Goal: Complete application form: Complete application form

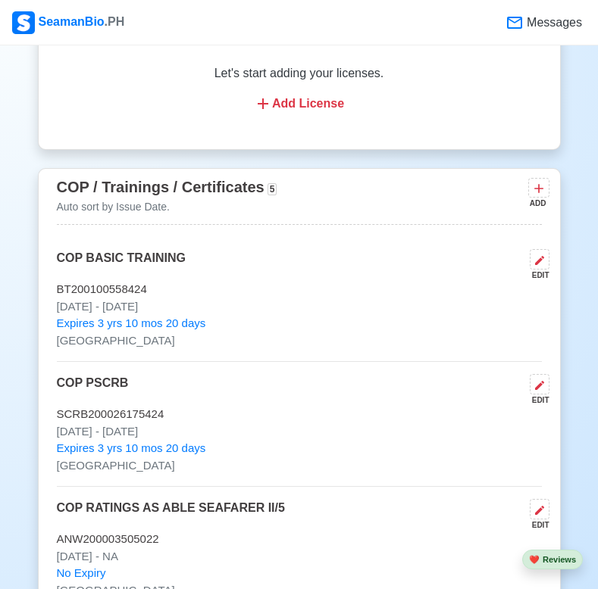
scroll to position [2377, 0]
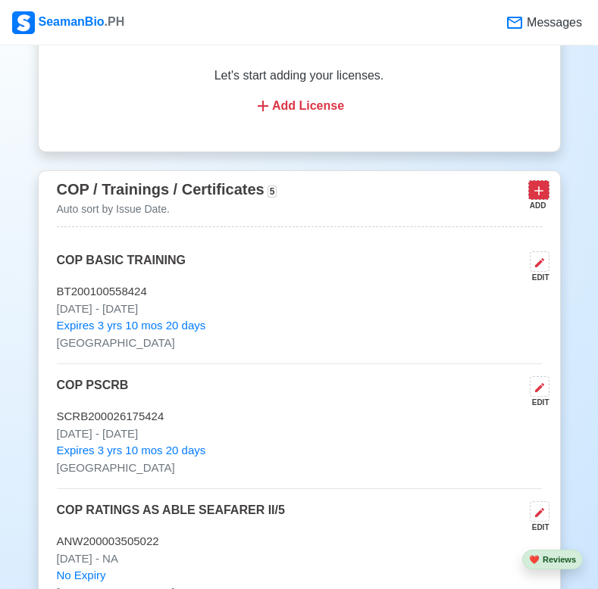
click at [534, 183] on icon at bounding box center [538, 190] width 15 height 15
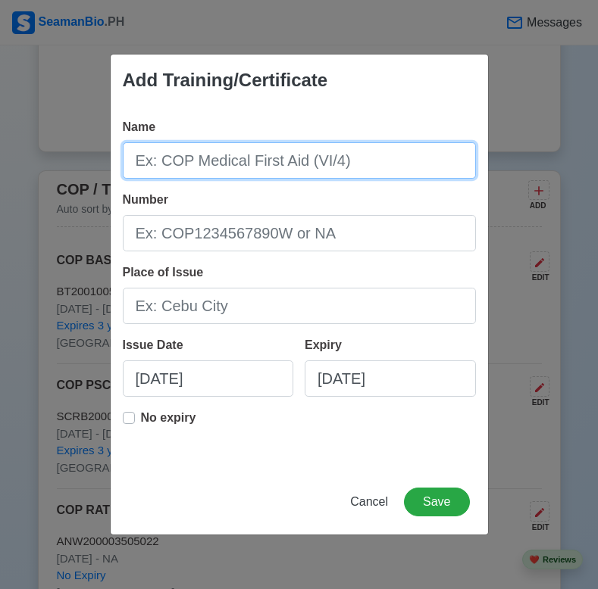
type input "m"
type input "MARPOL 73/78"
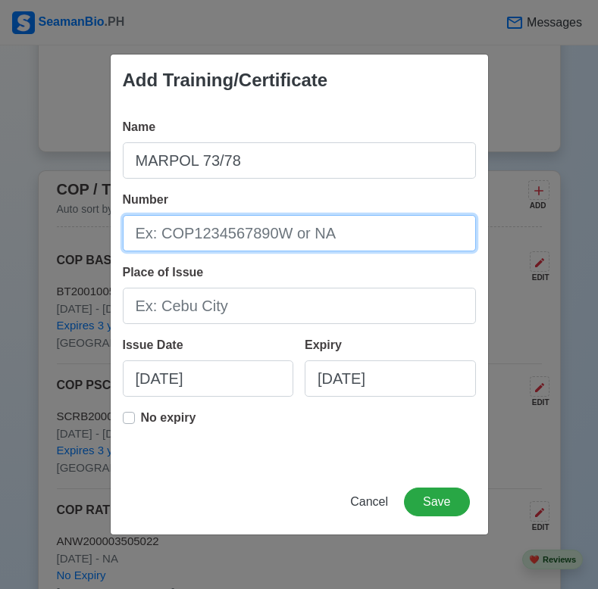
click at [177, 230] on input "Number" at bounding box center [299, 233] width 353 height 36
type input "MPI-VI0819-023-0430"
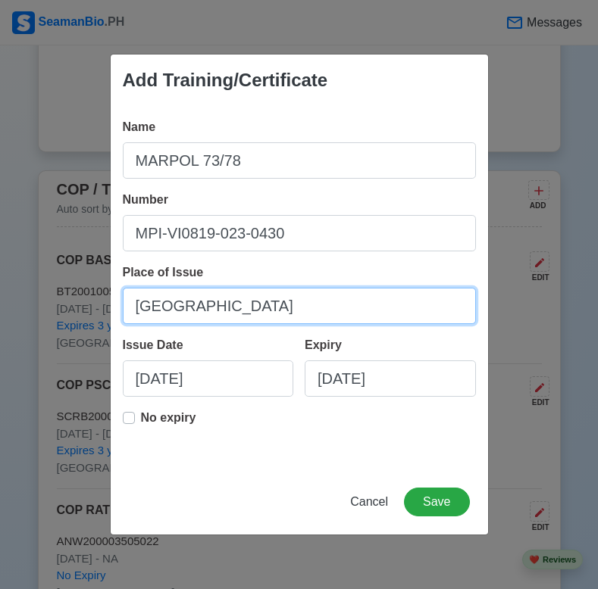
type input "[GEOGRAPHIC_DATA]"
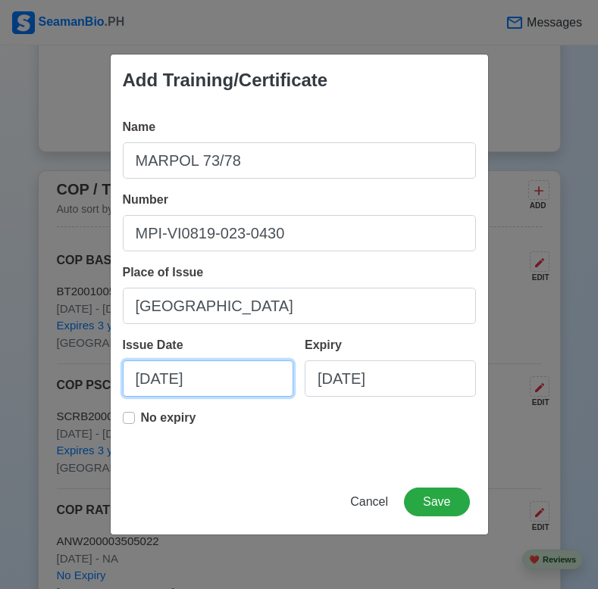
select select "****"
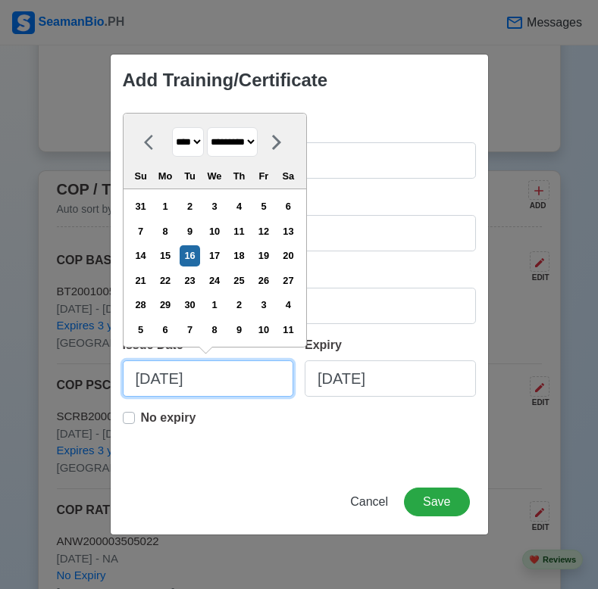
click at [183, 381] on input "[DATE]" at bounding box center [208, 379] width 171 height 36
select select "******"
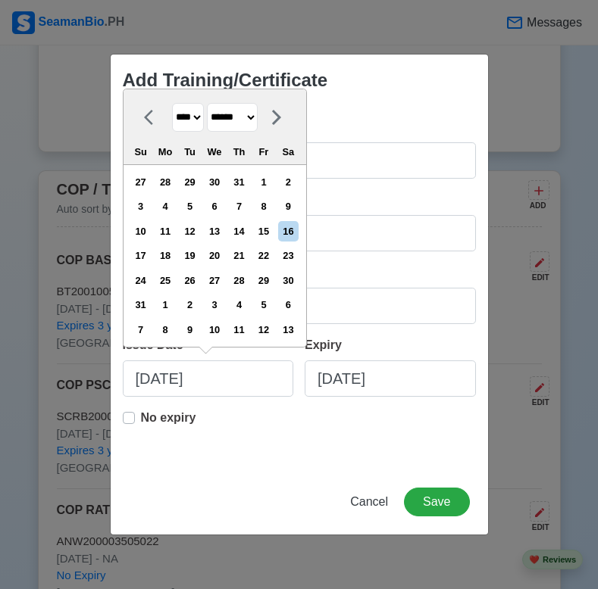
select select "****"
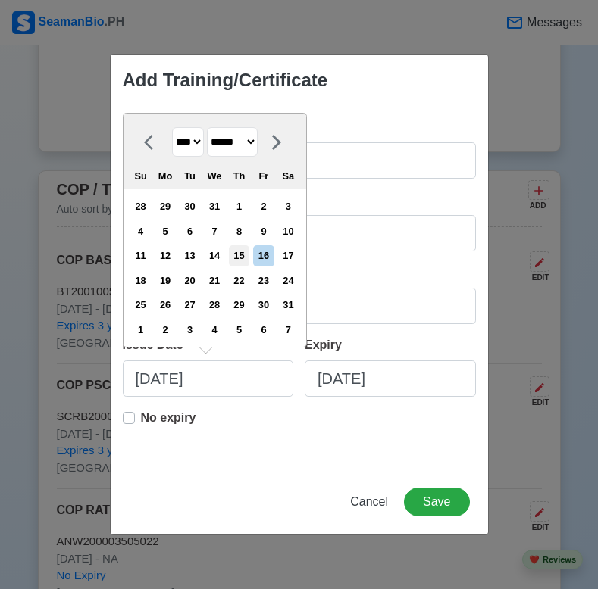
click at [249, 257] on div "15" at bounding box center [239, 255] width 20 height 20
type input "[DATE]"
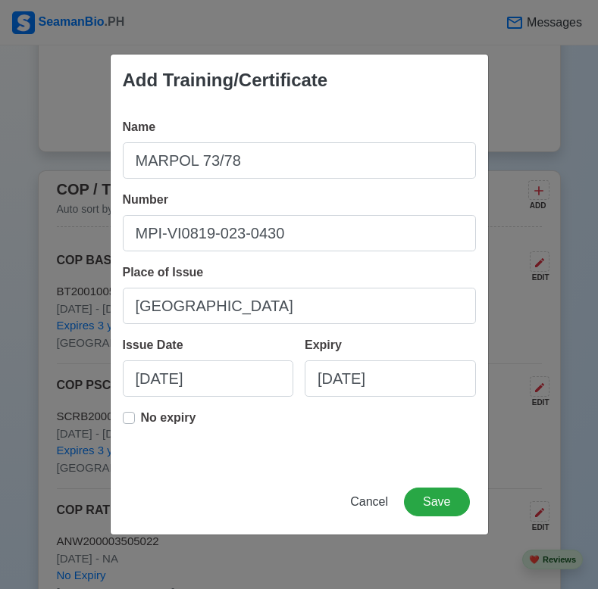
click at [141, 418] on label "No expiry" at bounding box center [168, 424] width 55 height 30
type input "[DATE]"
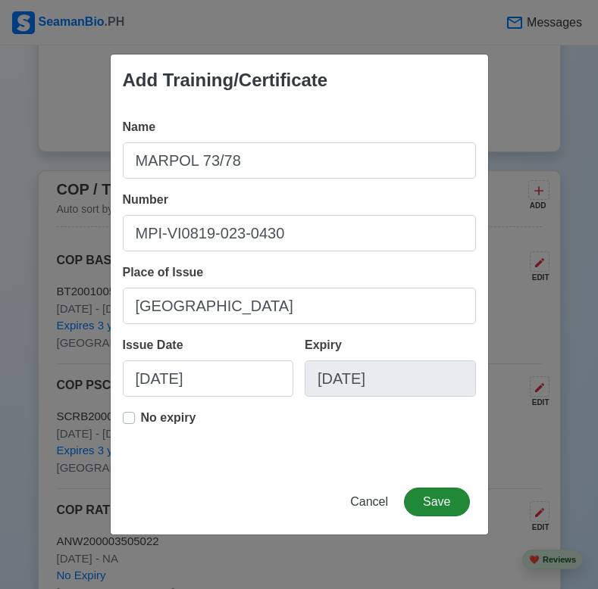
click at [422, 506] on button "Save" at bounding box center [436, 502] width 65 height 29
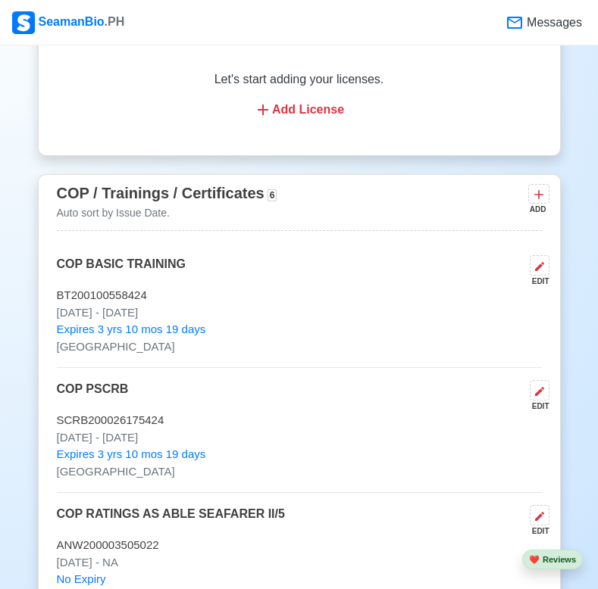
scroll to position [2372, 0]
click at [541, 188] on icon at bounding box center [538, 195] width 15 height 15
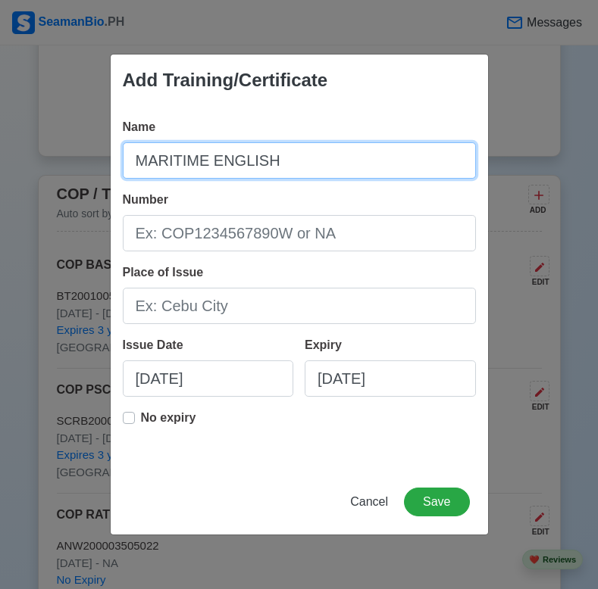
type input "MARITIME ENGLISH"
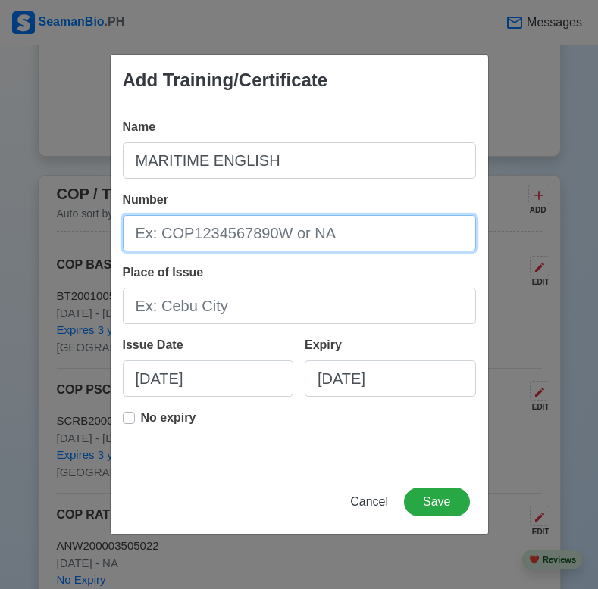
click at [264, 236] on input "Number" at bounding box center [299, 233] width 353 height 36
type input "ME-201908-714-1694"
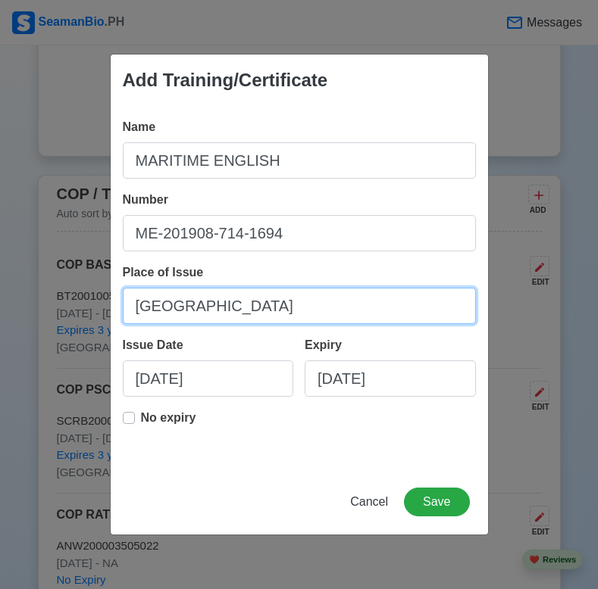
type input "[GEOGRAPHIC_DATA]"
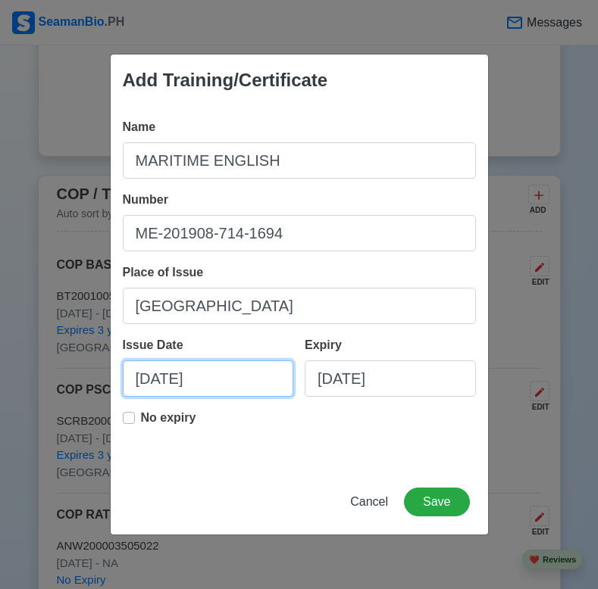
select select "****"
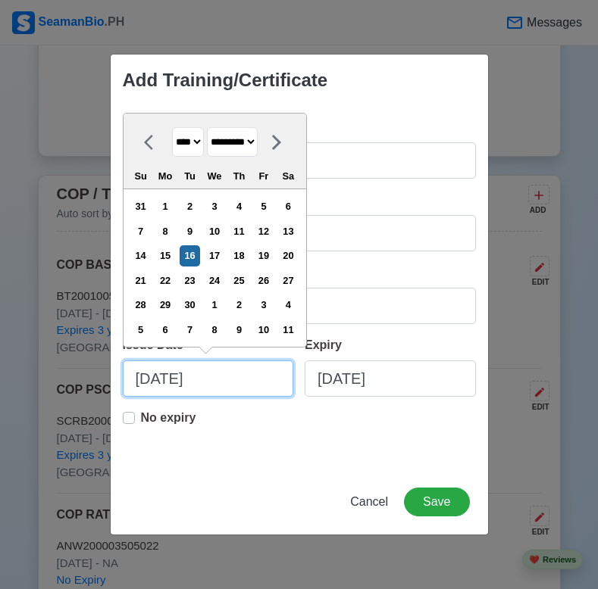
click at [188, 380] on input "[DATE]" at bounding box center [208, 379] width 171 height 36
select select "******"
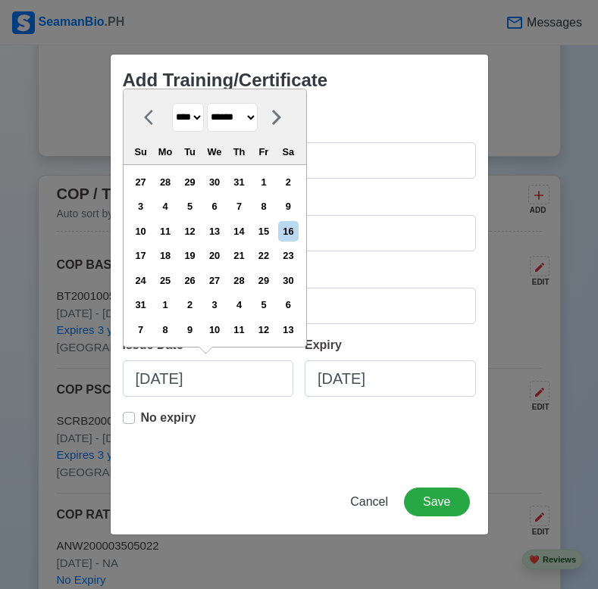
select select "****"
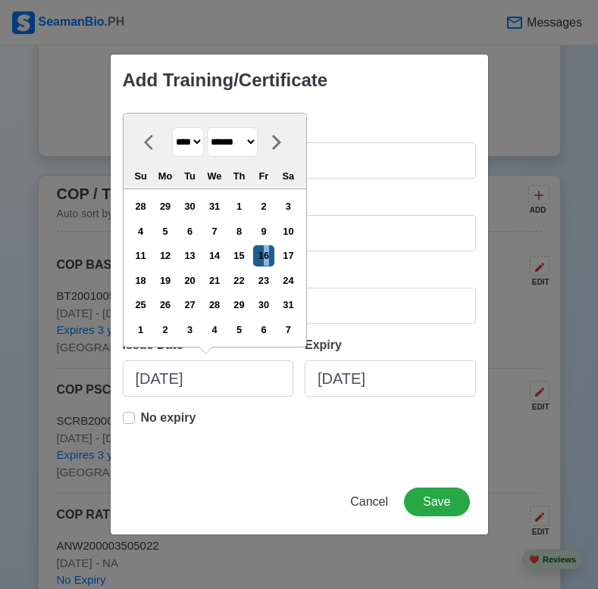
click at [273, 261] on div "16" at bounding box center [263, 255] width 20 height 20
type input "[DATE]"
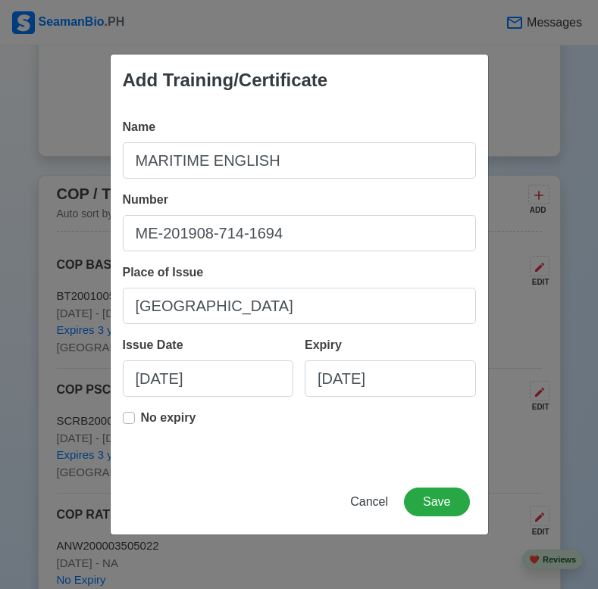
click at [141, 419] on label "No expiry" at bounding box center [168, 424] width 55 height 30
type input "[DATE]"
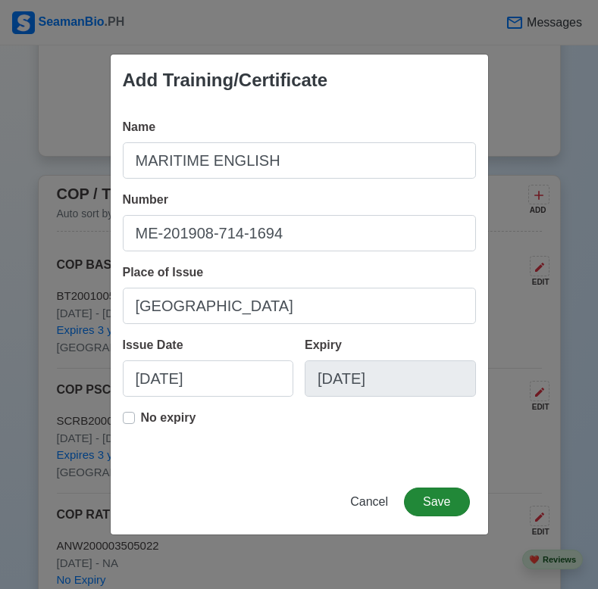
click at [427, 502] on button "Save" at bounding box center [436, 502] width 65 height 29
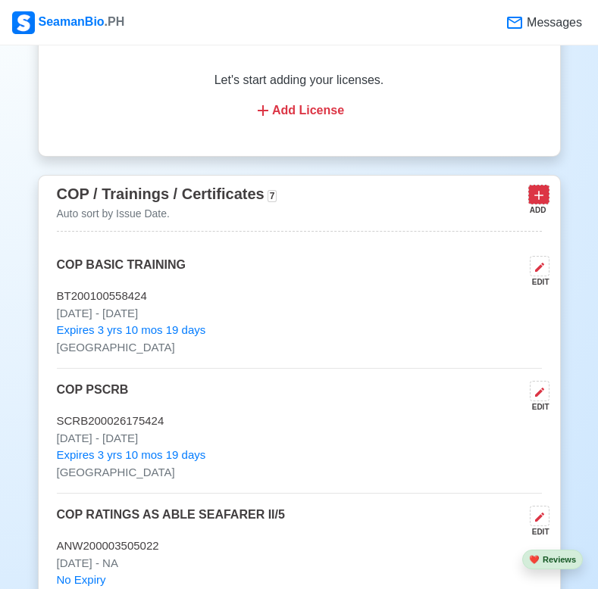
click at [539, 191] on icon at bounding box center [538, 195] width 9 height 9
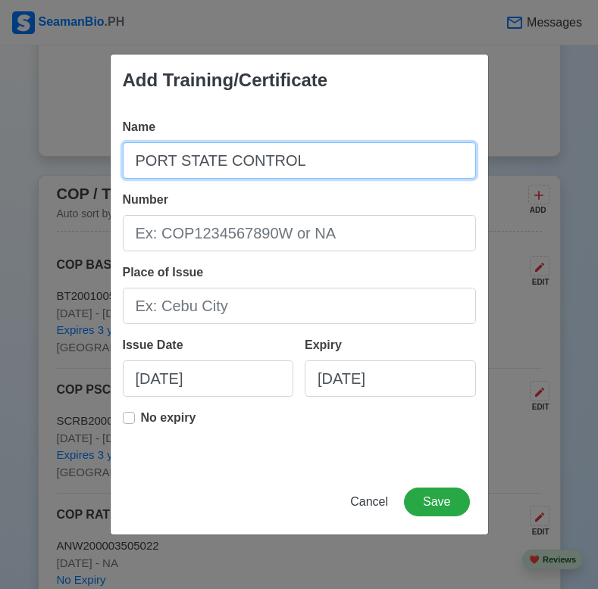
type input "PORT STATE CONTROL"
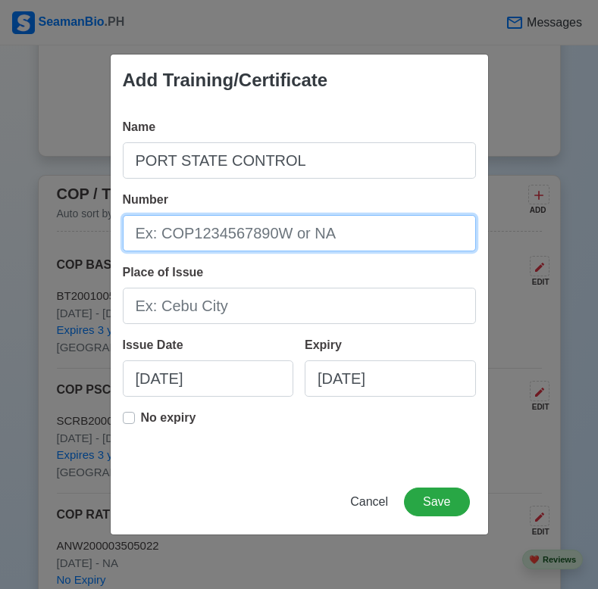
click at [242, 236] on input "Number" at bounding box center [299, 233] width 353 height 36
type input "PSC2000644"
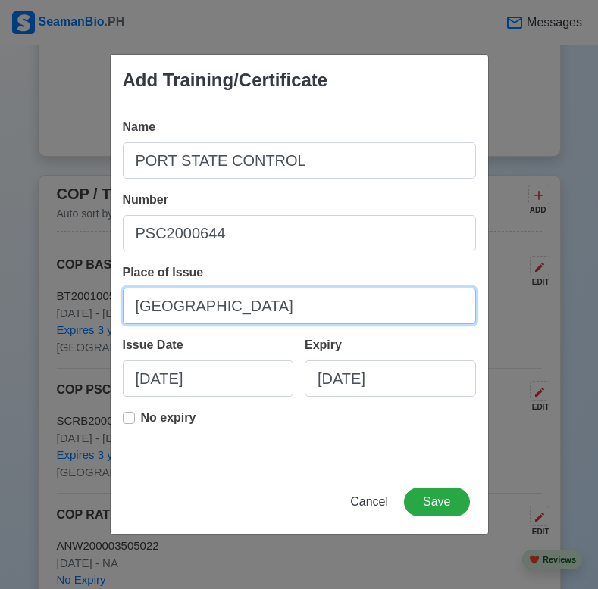
type input "[GEOGRAPHIC_DATA]"
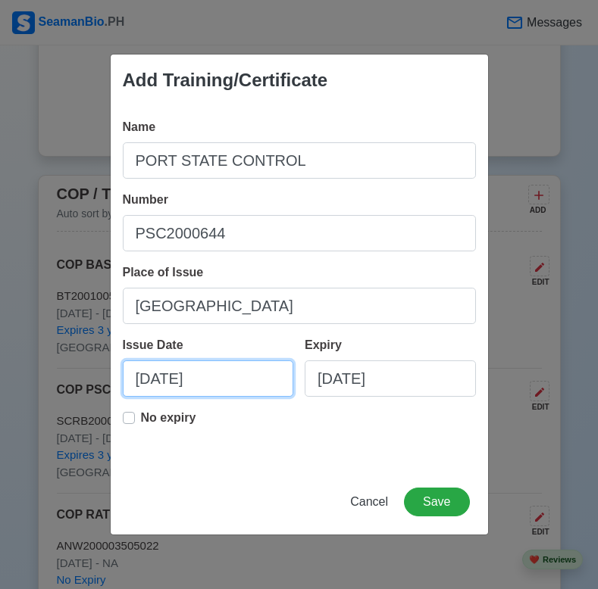
select select "****"
select select "*********"
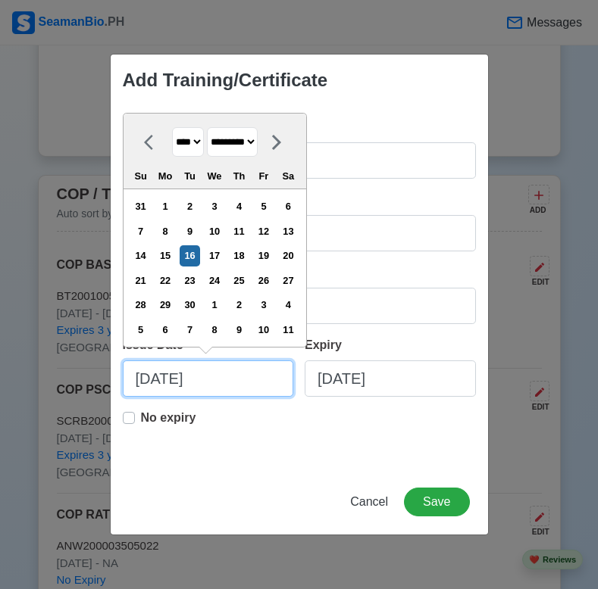
click at [177, 367] on input "[DATE]" at bounding box center [208, 379] width 171 height 36
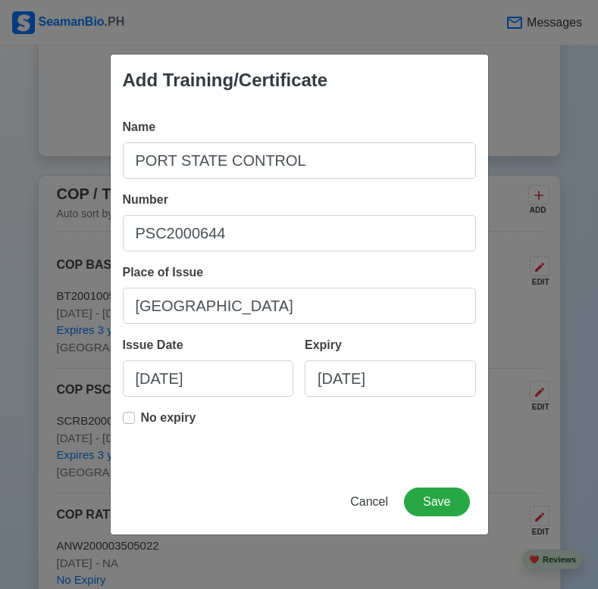
click at [367, 501] on span "Cancel" at bounding box center [369, 501] width 38 height 13
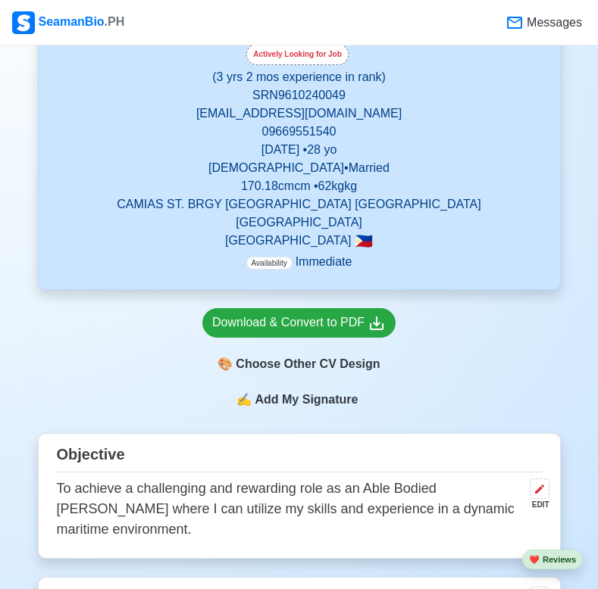
scroll to position [361, 0]
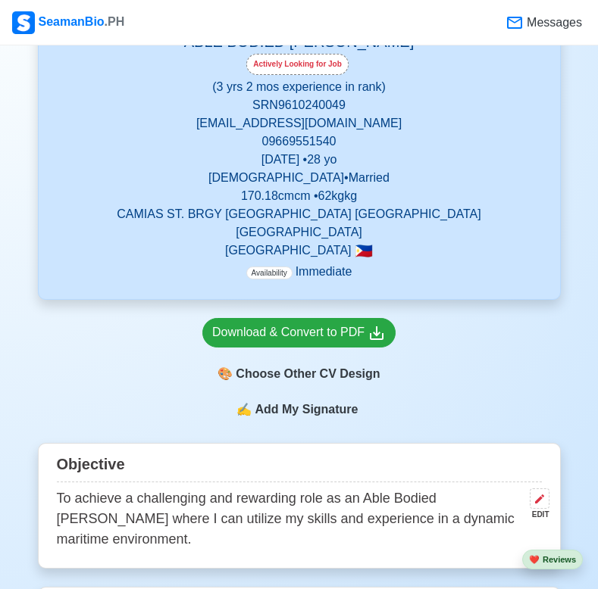
click at [289, 401] on span "Add My Signature" at bounding box center [306, 410] width 109 height 18
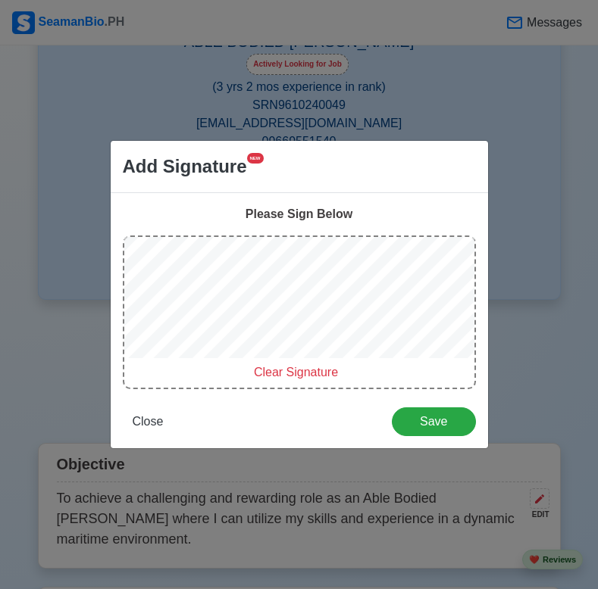
click at [273, 372] on span "Clear Signature" at bounding box center [296, 372] width 84 height 13
click at [295, 370] on span "Clear Signature" at bounding box center [296, 372] width 84 height 13
click at [427, 418] on span "Save" at bounding box center [434, 421] width 64 height 13
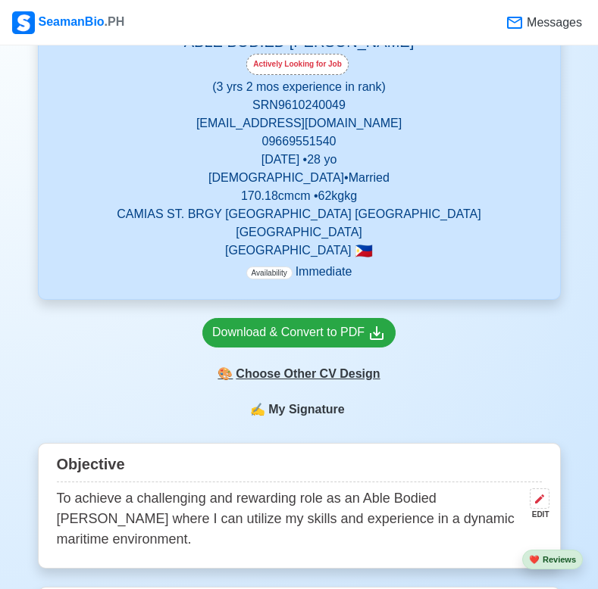
click at [305, 362] on div "🎨 Choose Other CV Design" at bounding box center [298, 374] width 193 height 29
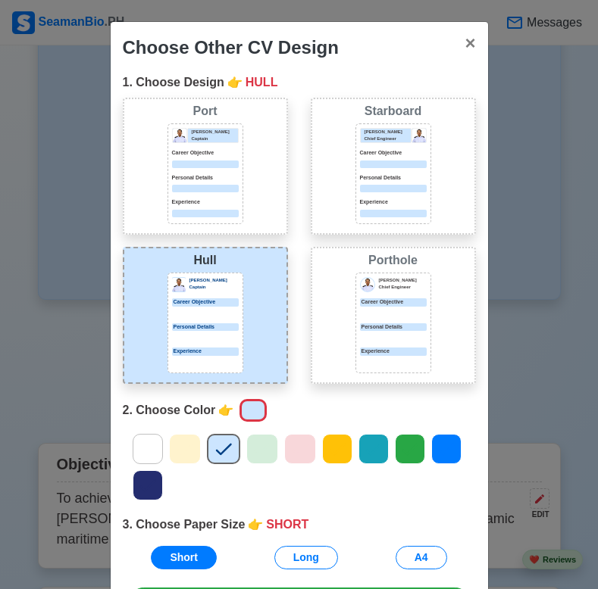
click at [260, 451] on icon at bounding box center [262, 449] width 23 height 23
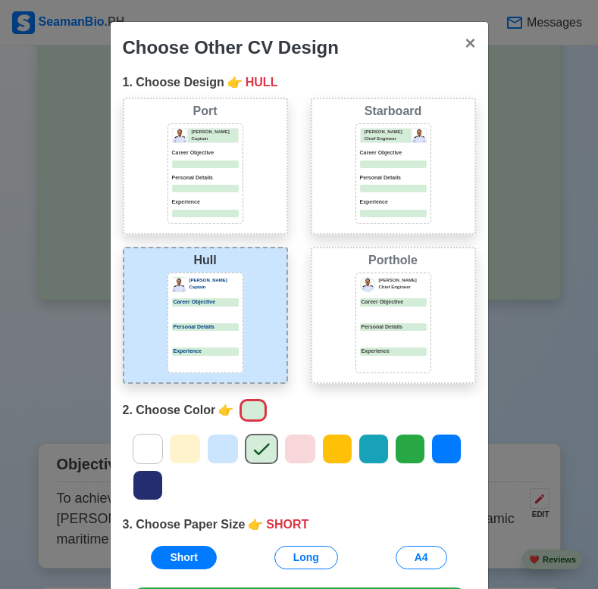
click at [184, 452] on icon at bounding box center [185, 450] width 16 height 12
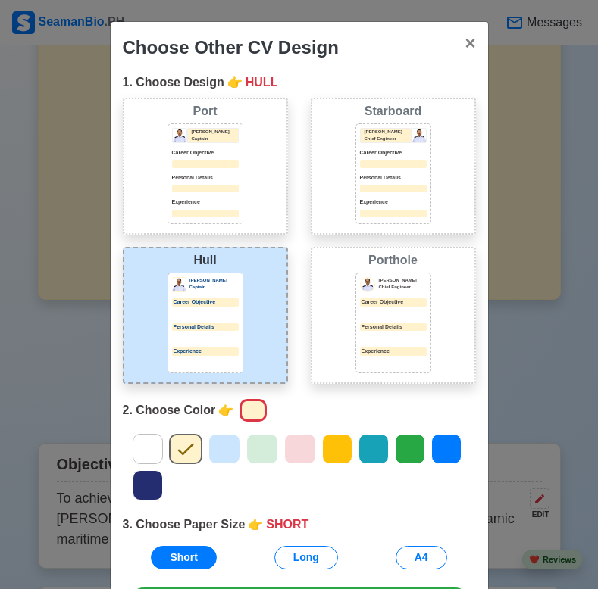
click at [218, 450] on icon at bounding box center [224, 449] width 23 height 23
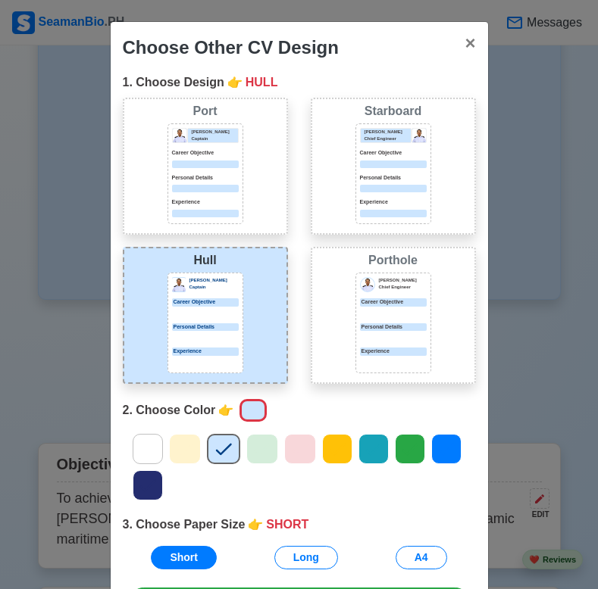
click at [254, 453] on icon at bounding box center [262, 449] width 23 height 23
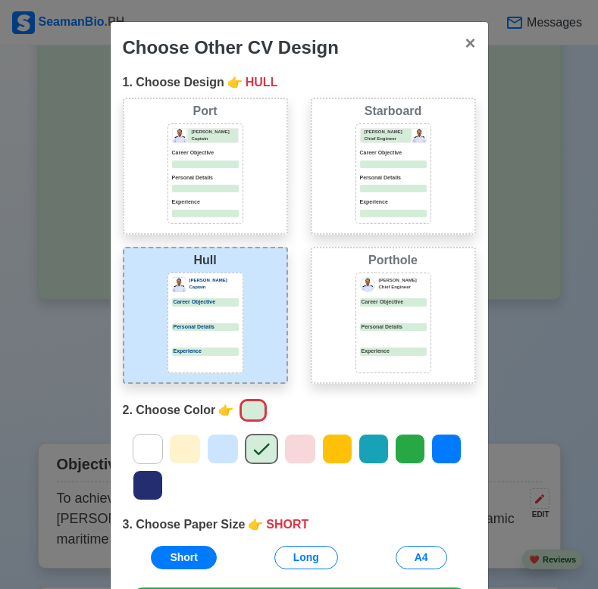
scroll to position [0, 0]
click at [469, 42] on span "×" at bounding box center [469, 43] width 11 height 20
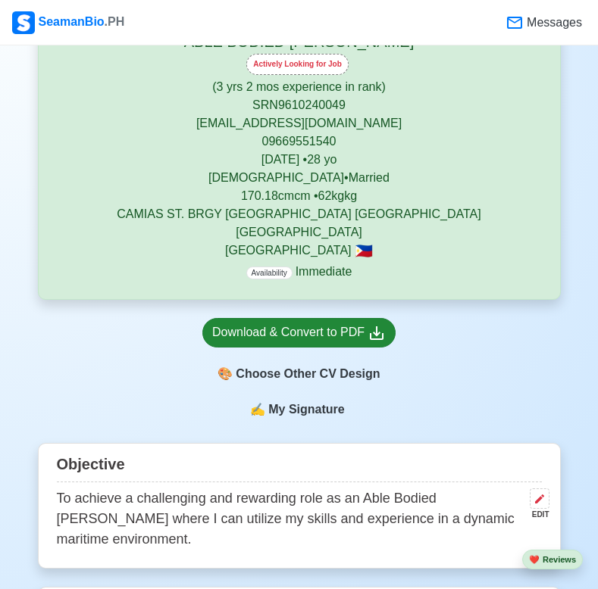
click at [289, 323] on div "Download & Convert to PDF" at bounding box center [298, 332] width 173 height 19
